Goal: Task Accomplishment & Management: Manage account settings

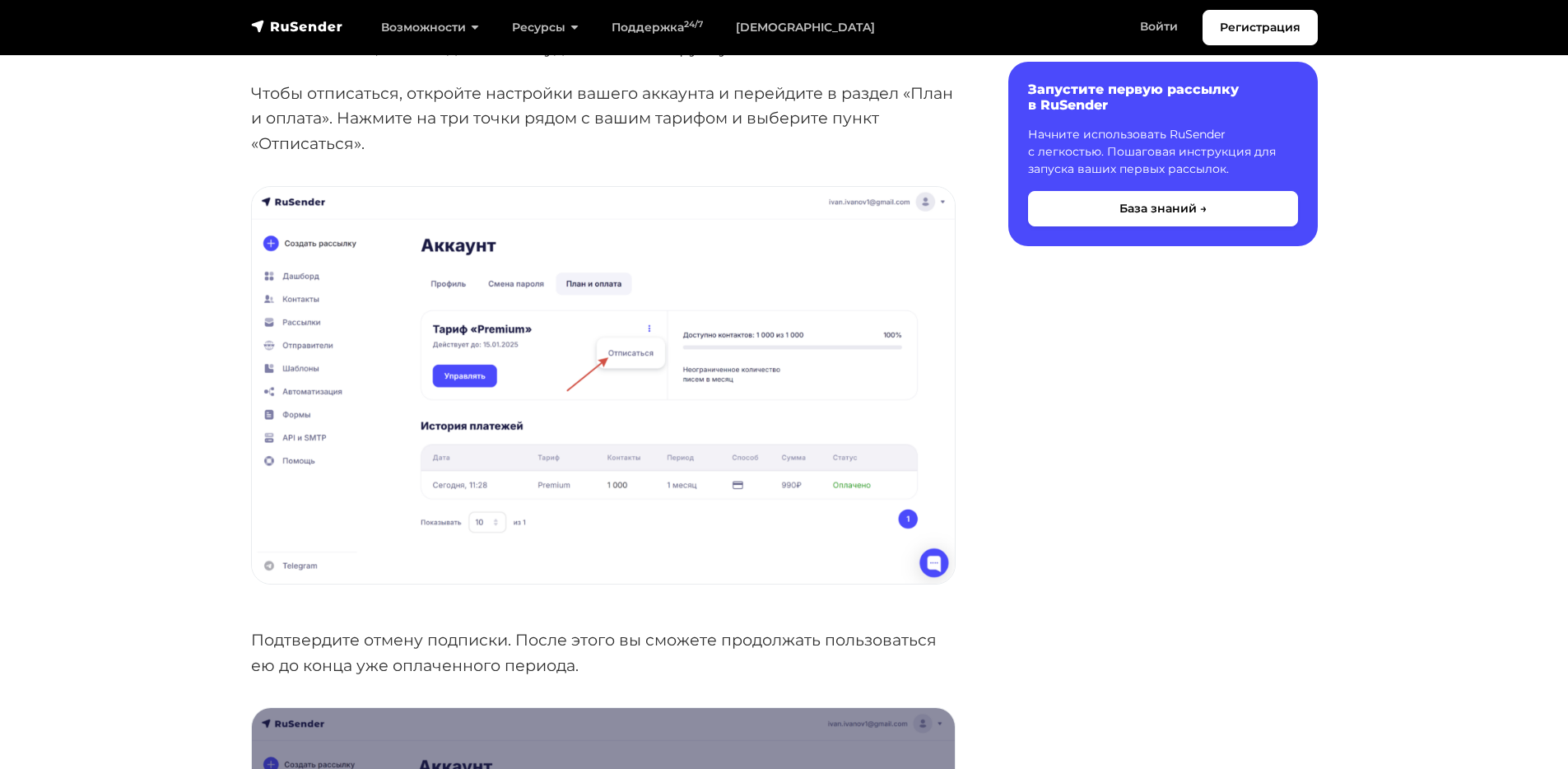
scroll to position [467, 0]
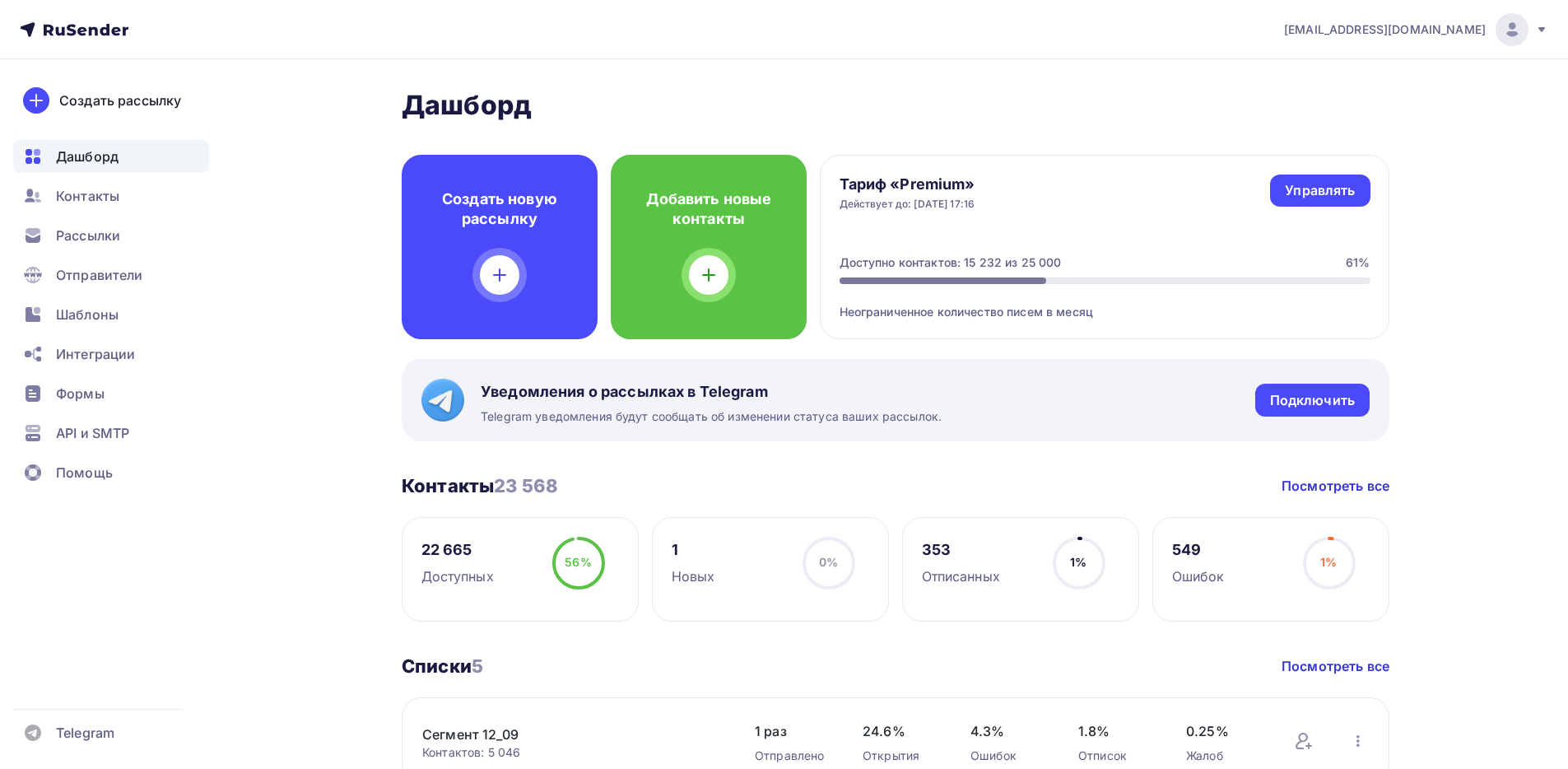
click at [1537, 27] on icon at bounding box center [1541, 29] width 13 height 13
click at [1342, 158] on span "Выйти" at bounding box center [1323, 150] width 43 height 20
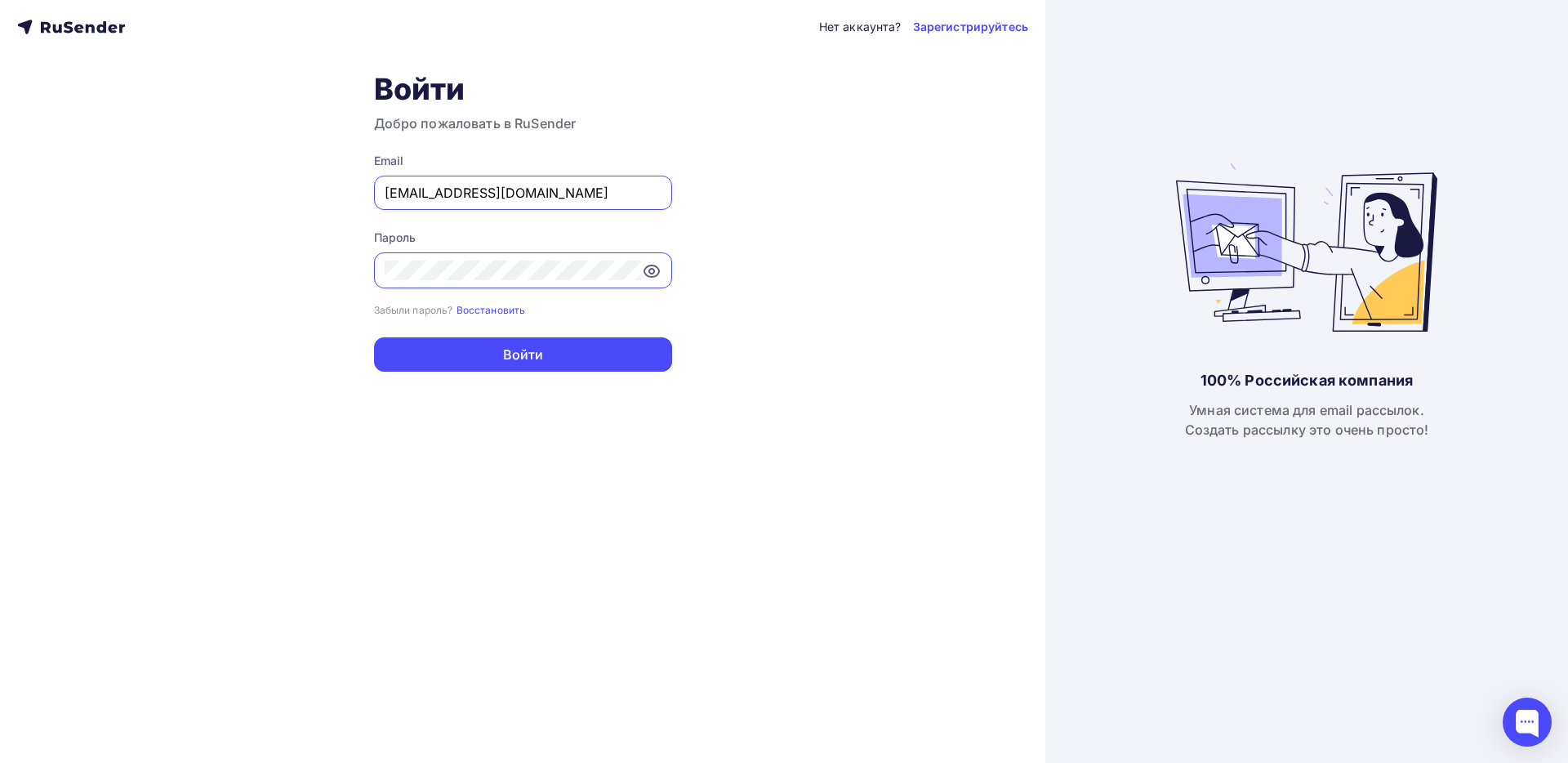
click at [527, 201] on input "[EMAIL_ADDRESS][DOMAIN_NAME]" at bounding box center [522, 192] width 277 height 20
paste input "[EMAIL_ADDRESS][DOMAIN_NAME]"
type input "[EMAIL_ADDRESS][DOMAIN_NAME]"
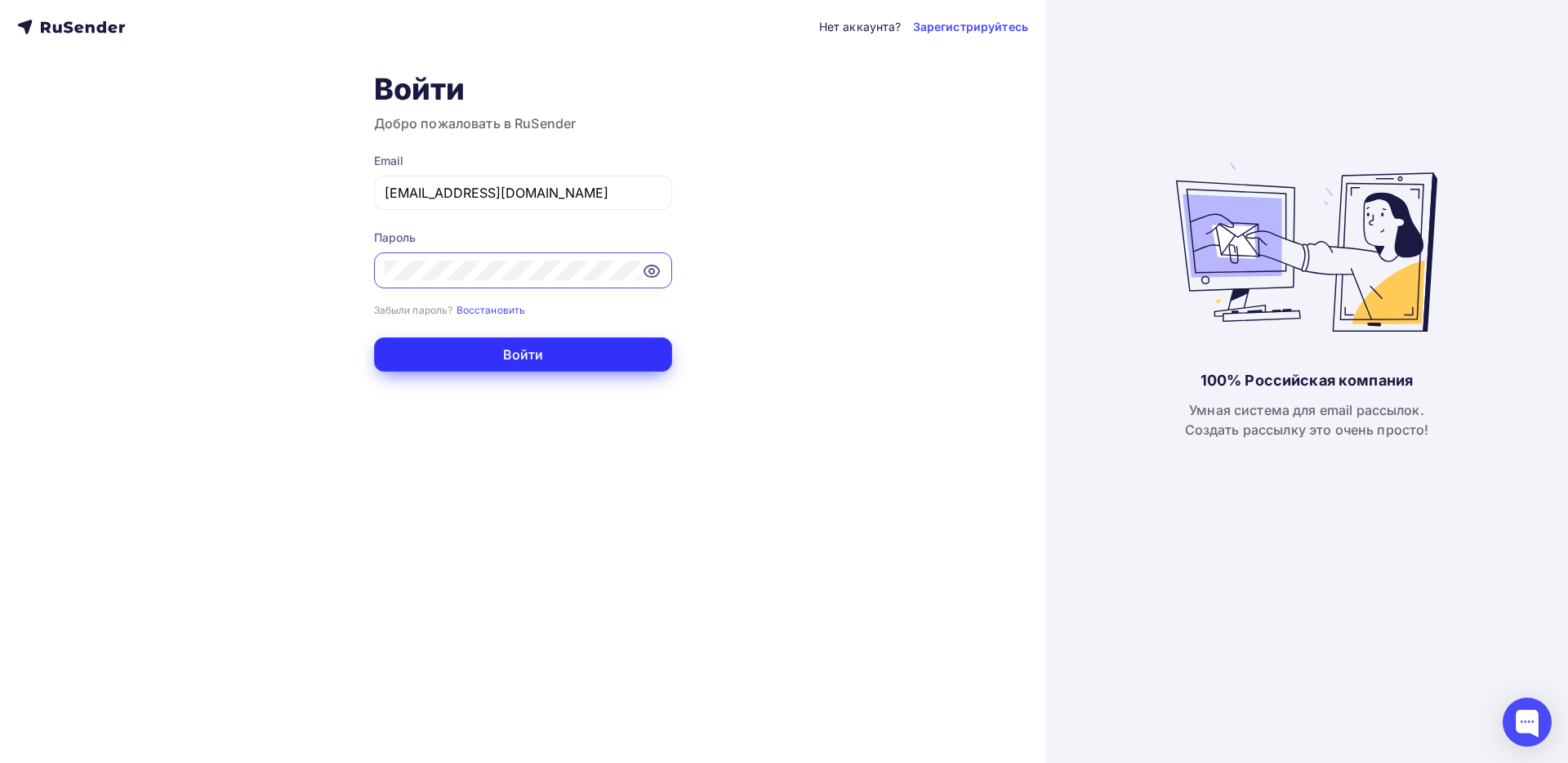
click at [636, 348] on button "Войти" at bounding box center [523, 354] width 298 height 34
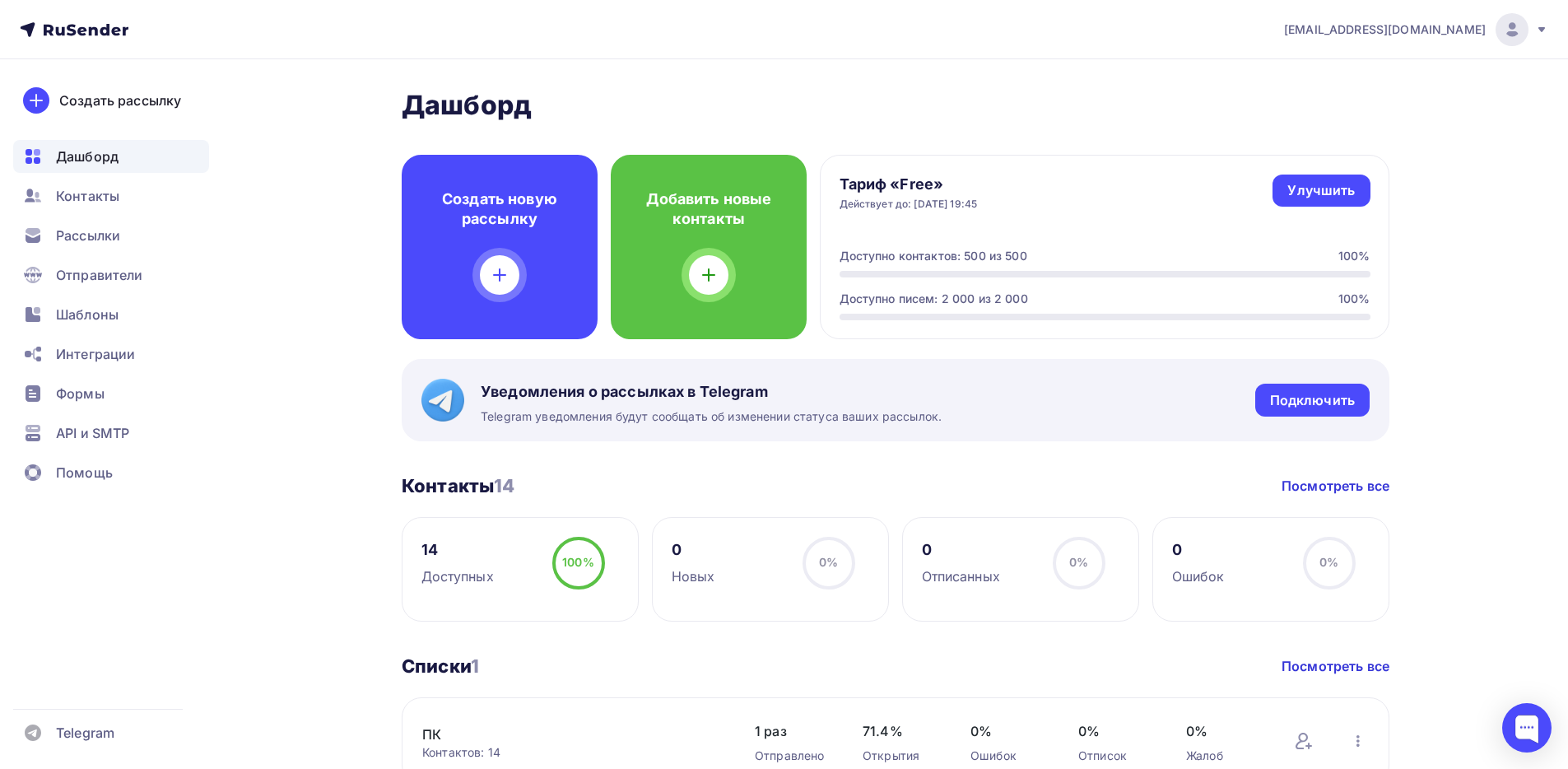
click at [1552, 31] on nav "[EMAIL_ADDRESS][DOMAIN_NAME] Аккаунт Тарифы Выйти Создать рассылку [GEOGRAPHIC_…" at bounding box center [784, 29] width 1568 height 59
click at [1547, 32] on icon at bounding box center [1541, 29] width 13 height 13
click at [1357, 77] on link "Аккаунт" at bounding box center [1400, 72] width 277 height 33
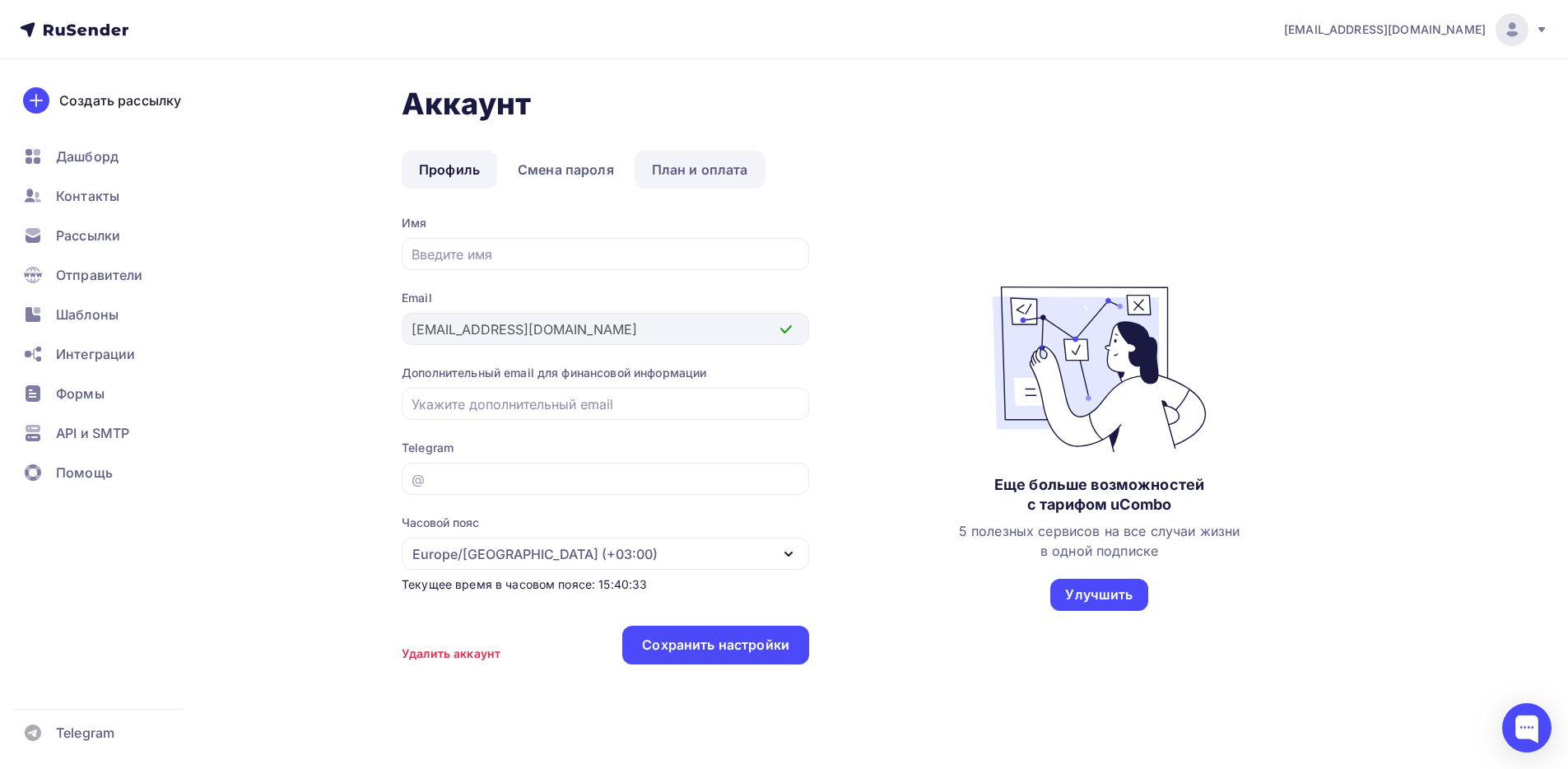
click at [688, 163] on link "План и оплата" at bounding box center [700, 170] width 131 height 38
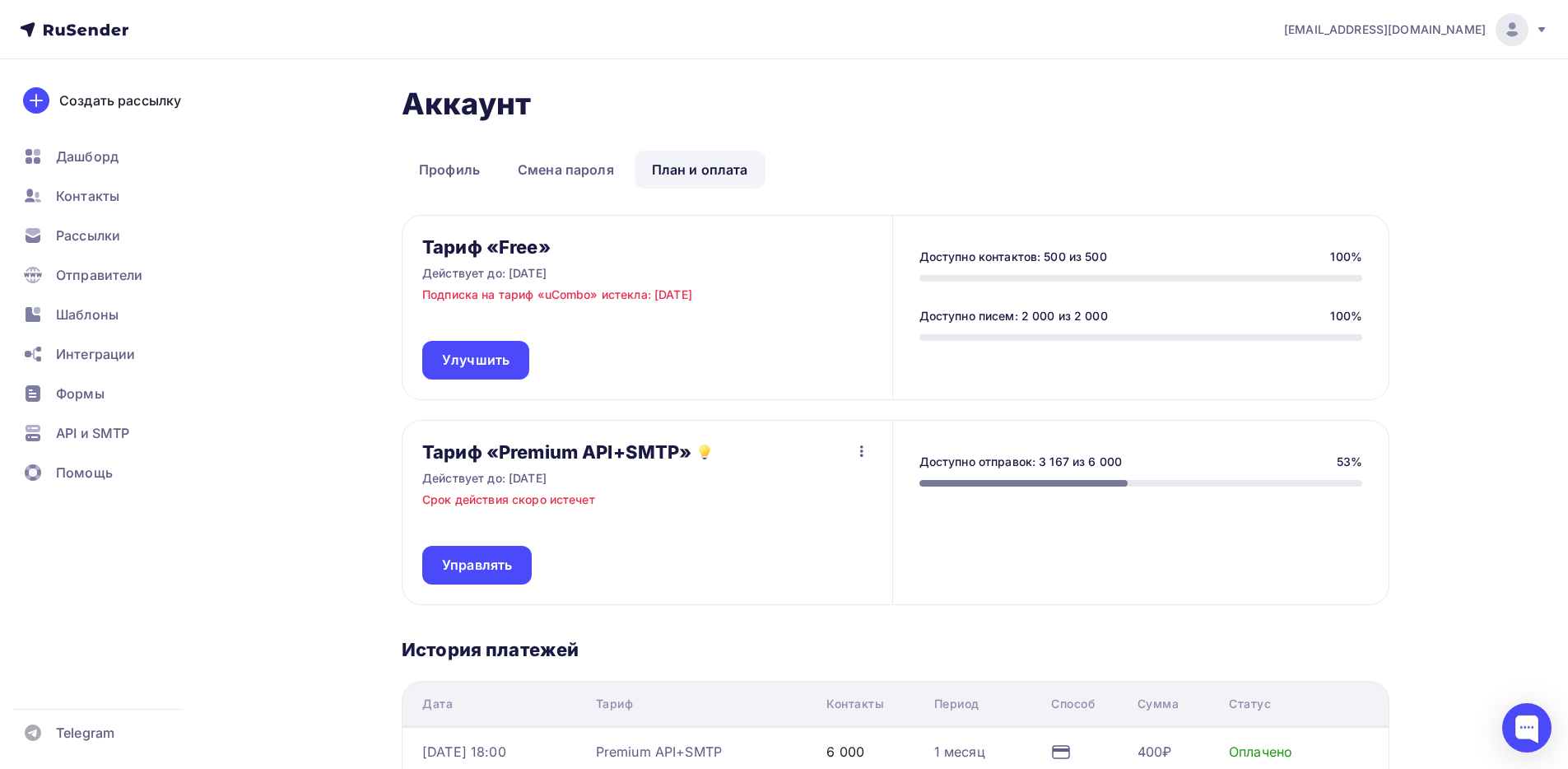
click at [863, 446] on icon "button" at bounding box center [862, 451] width 20 height 20
click at [862, 450] on icon "button" at bounding box center [862, 450] width 3 height 11
click at [538, 457] on h3 "Тариф «Premium API+SMTP»" at bounding box center [556, 452] width 269 height 23
